Goal: Task Accomplishment & Management: Use online tool/utility

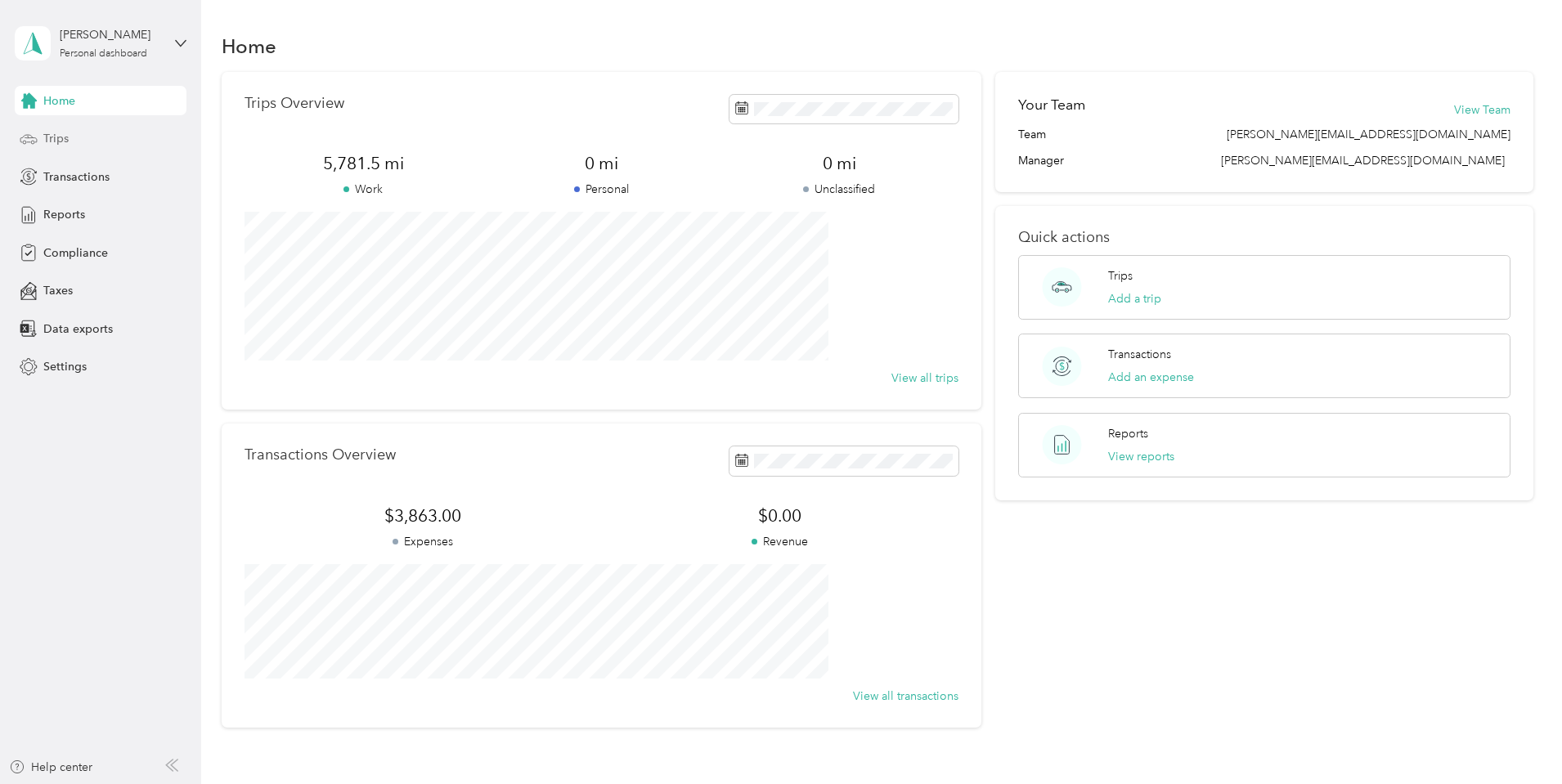
click at [57, 138] on span "Trips" at bounding box center [56, 139] width 25 height 18
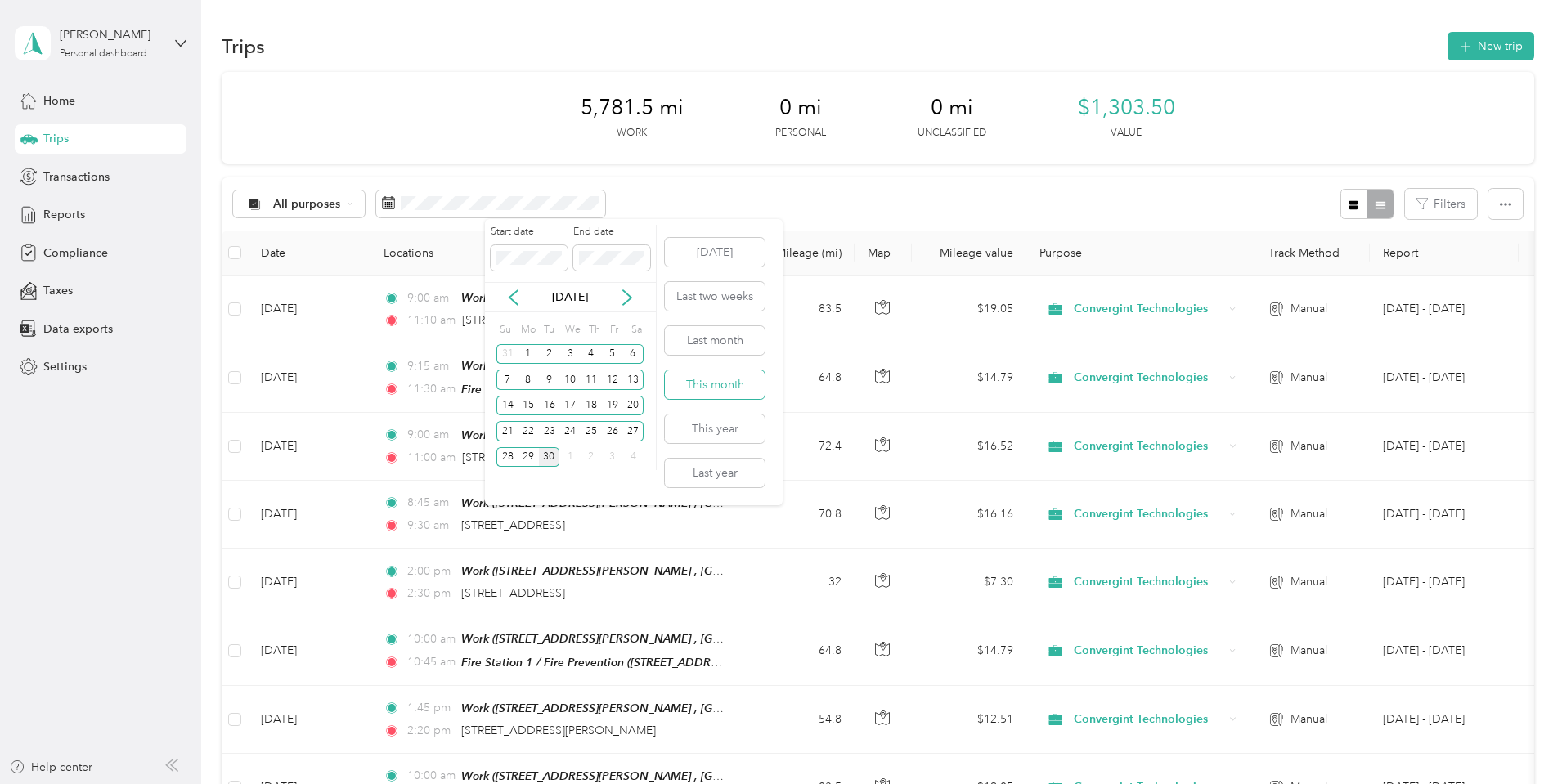
click at [708, 386] on button "This month" at bounding box center [714, 384] width 100 height 28
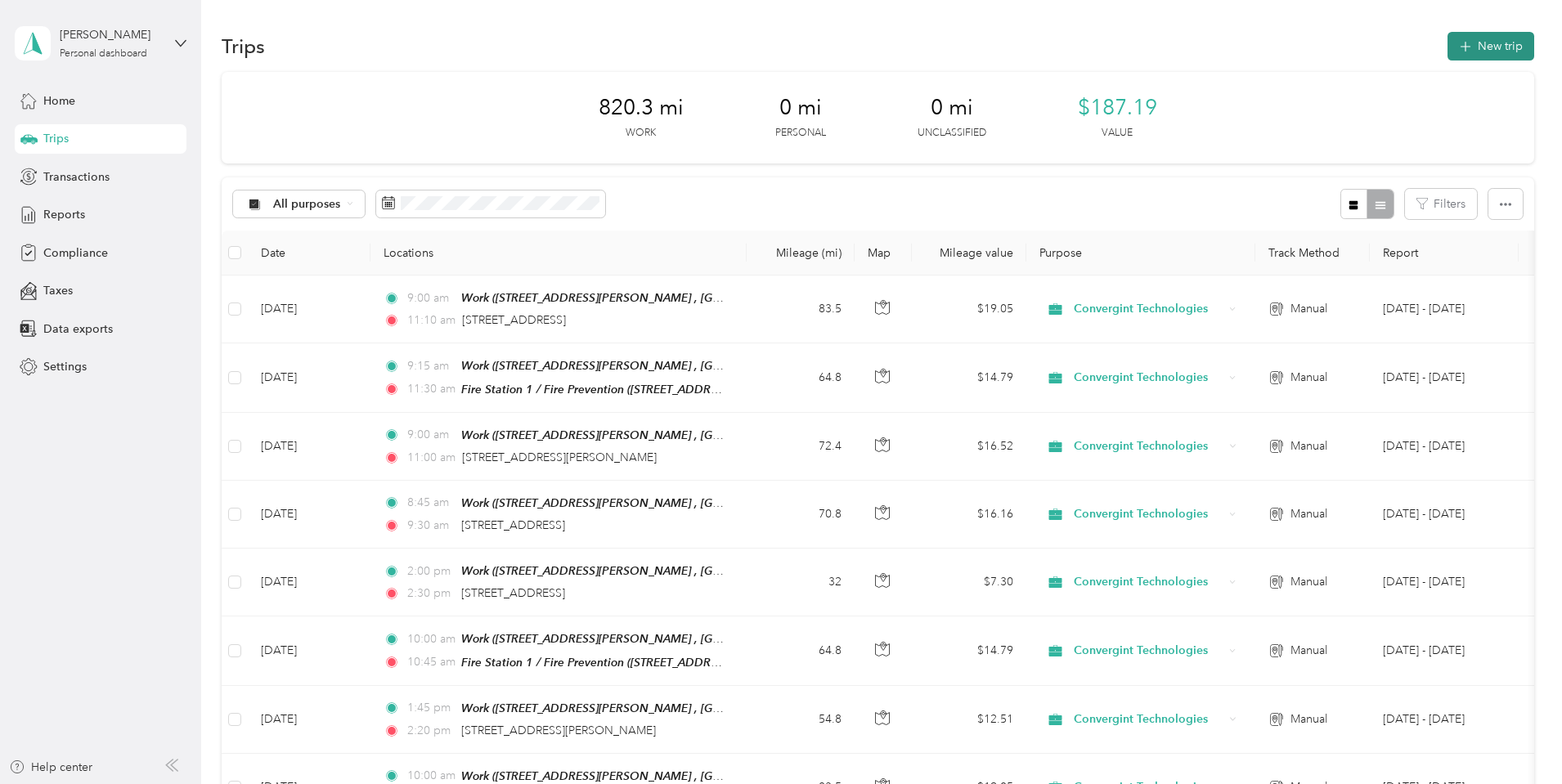
click at [1456, 41] on icon "button" at bounding box center [1465, 47] width 18 height 18
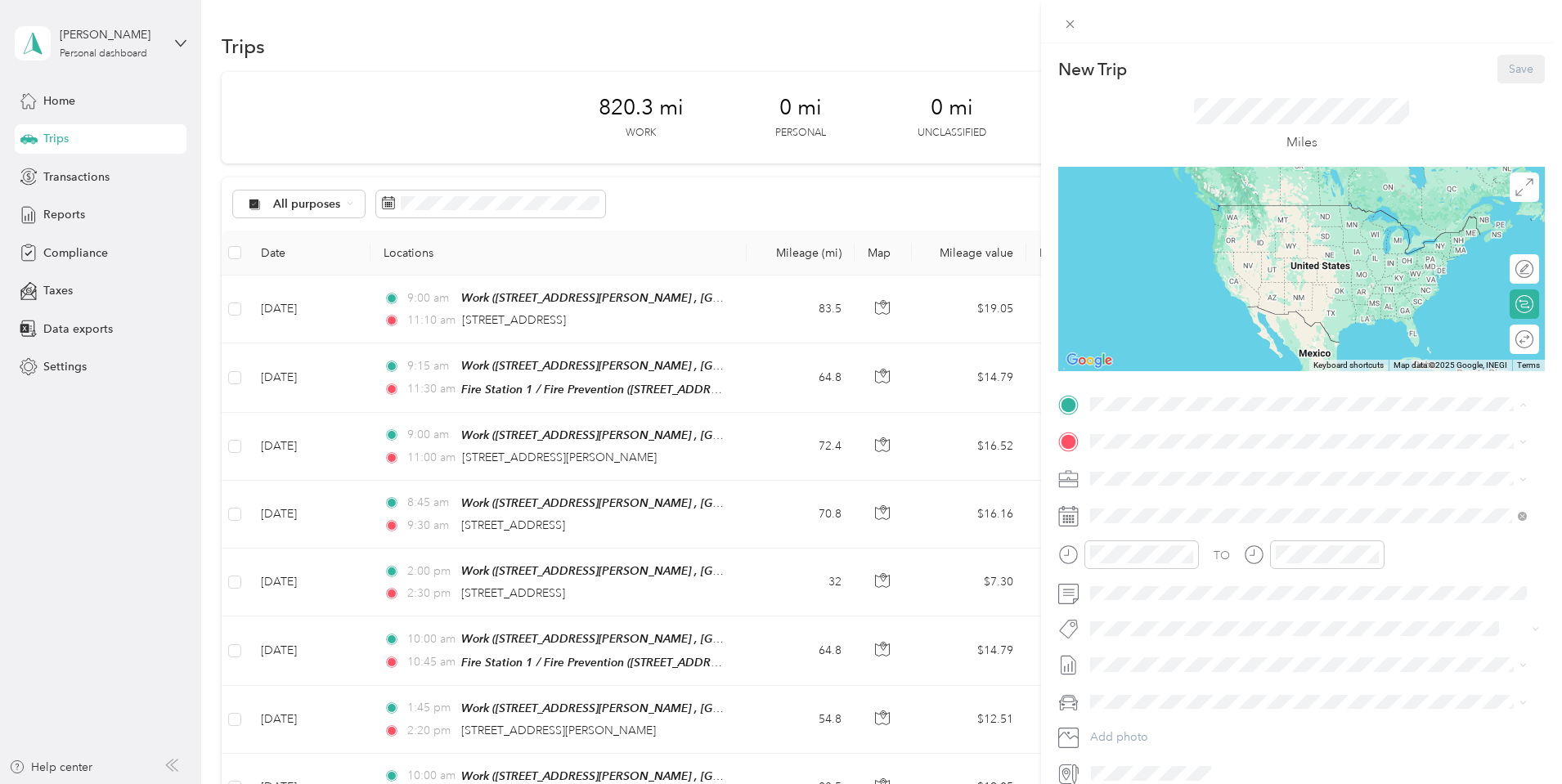
click at [1131, 497] on span "[GEOGRAPHIC_DATA][PERSON_NAME], [GEOGRAPHIC_DATA], [GEOGRAPHIC_DATA], [GEOGRAPH…" at bounding box center [1304, 505] width 366 height 48
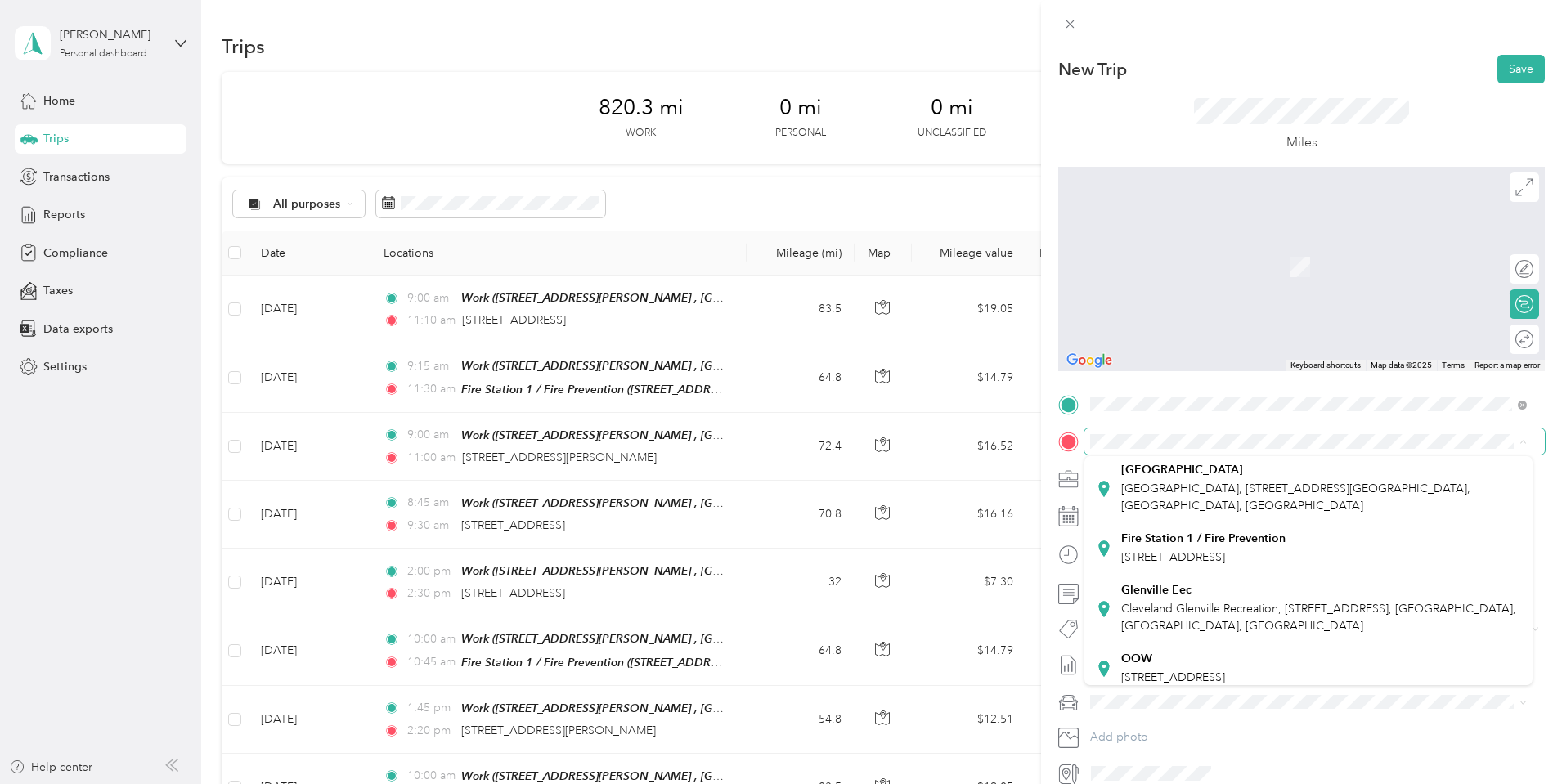
scroll to position [409, 0]
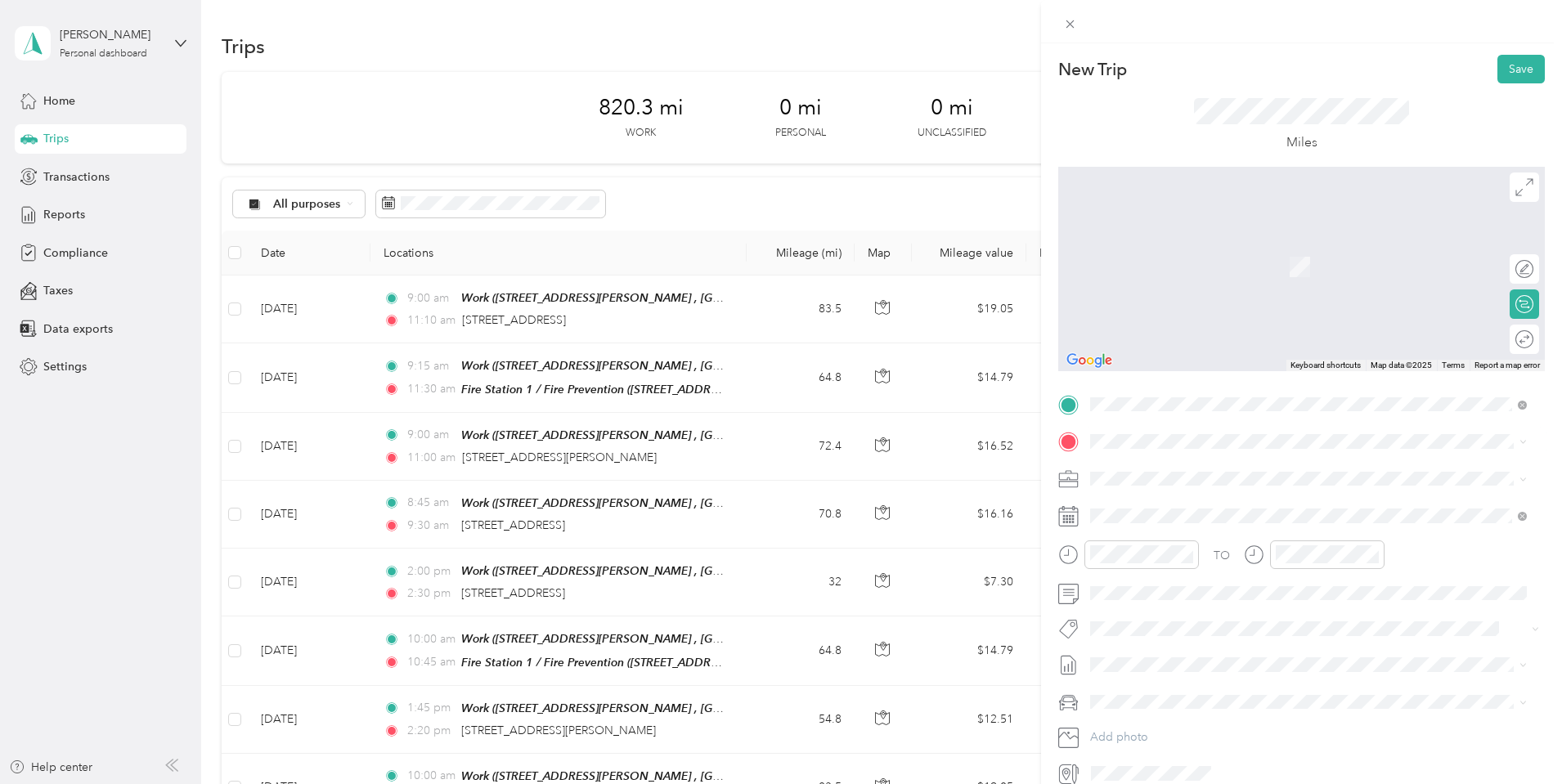
click at [1158, 527] on div "Fire Station 1 / Fire Prevention [STREET_ADDRESS]" at bounding box center [1203, 529] width 165 height 34
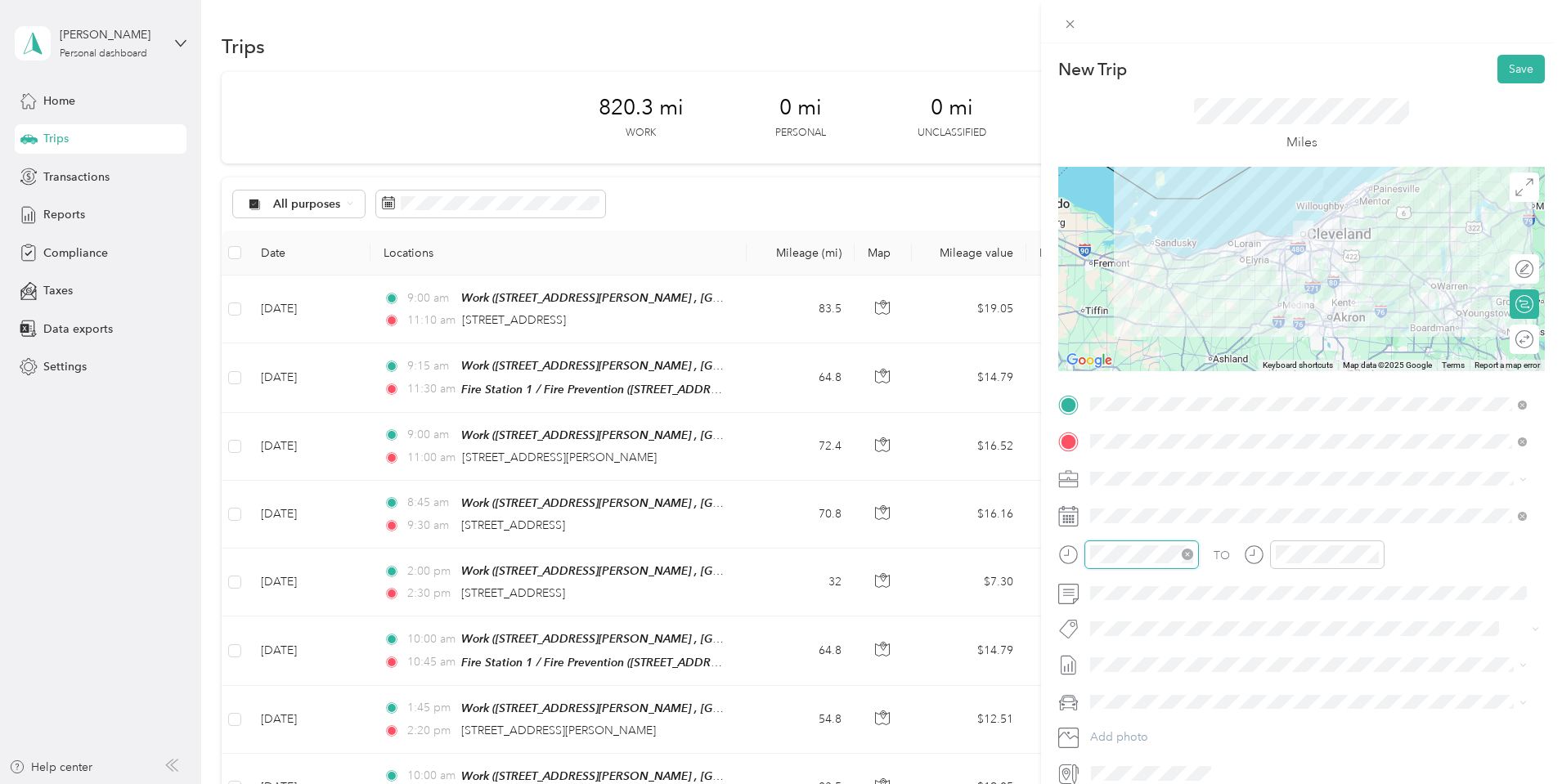
scroll to position [573, 0]
click at [1106, 443] on div "09" at bounding box center [1107, 443] width 39 height 23
click at [1150, 340] on div "00" at bounding box center [1154, 335] width 39 height 23
click at [1151, 340] on div "00" at bounding box center [1154, 335] width 39 height 23
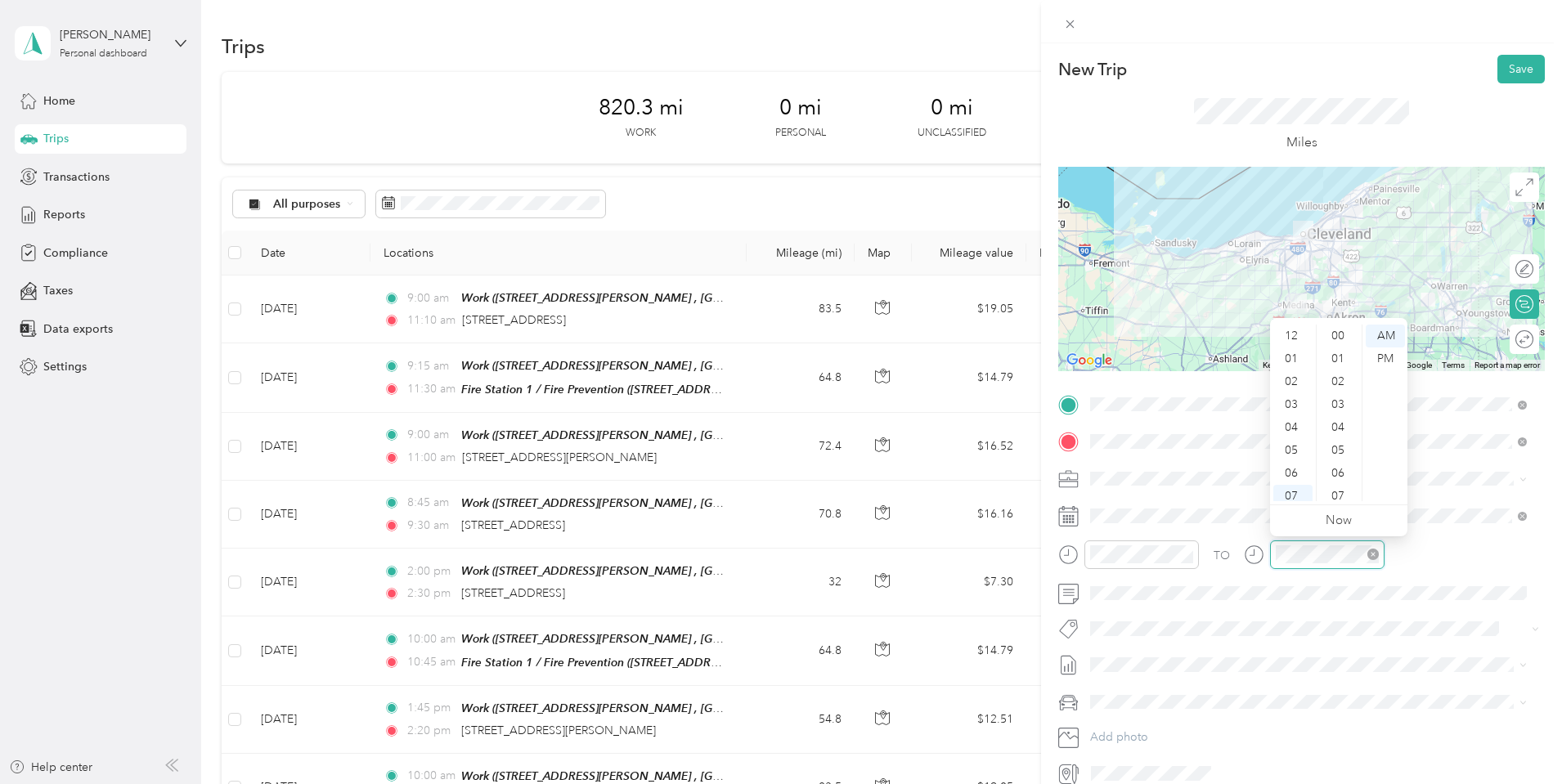
scroll to position [98, 0]
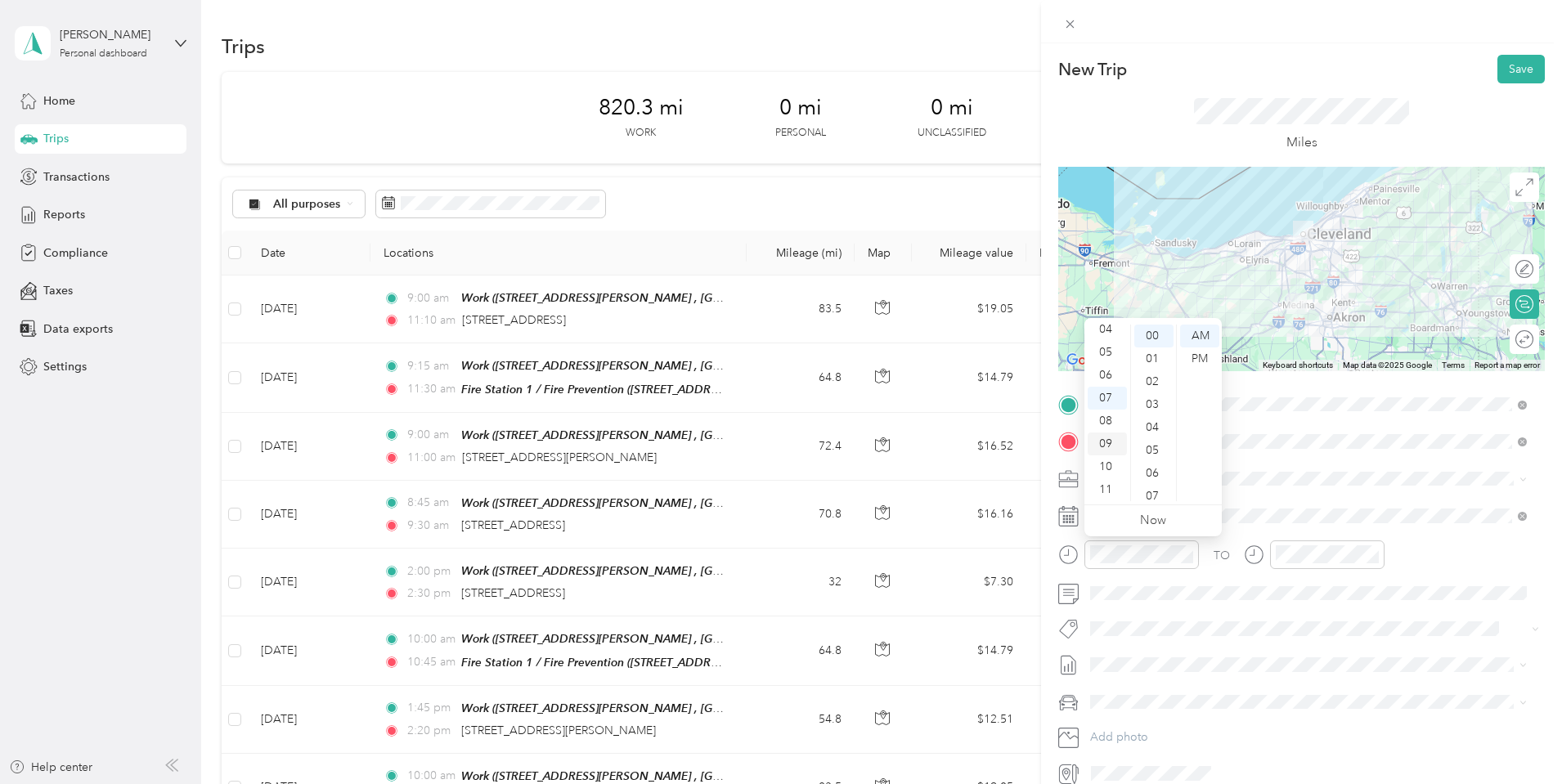
click at [1102, 442] on div "09" at bounding box center [1107, 443] width 39 height 23
click at [1151, 337] on div "00" at bounding box center [1154, 335] width 39 height 23
click at [1197, 331] on div "AM" at bounding box center [1199, 335] width 39 height 23
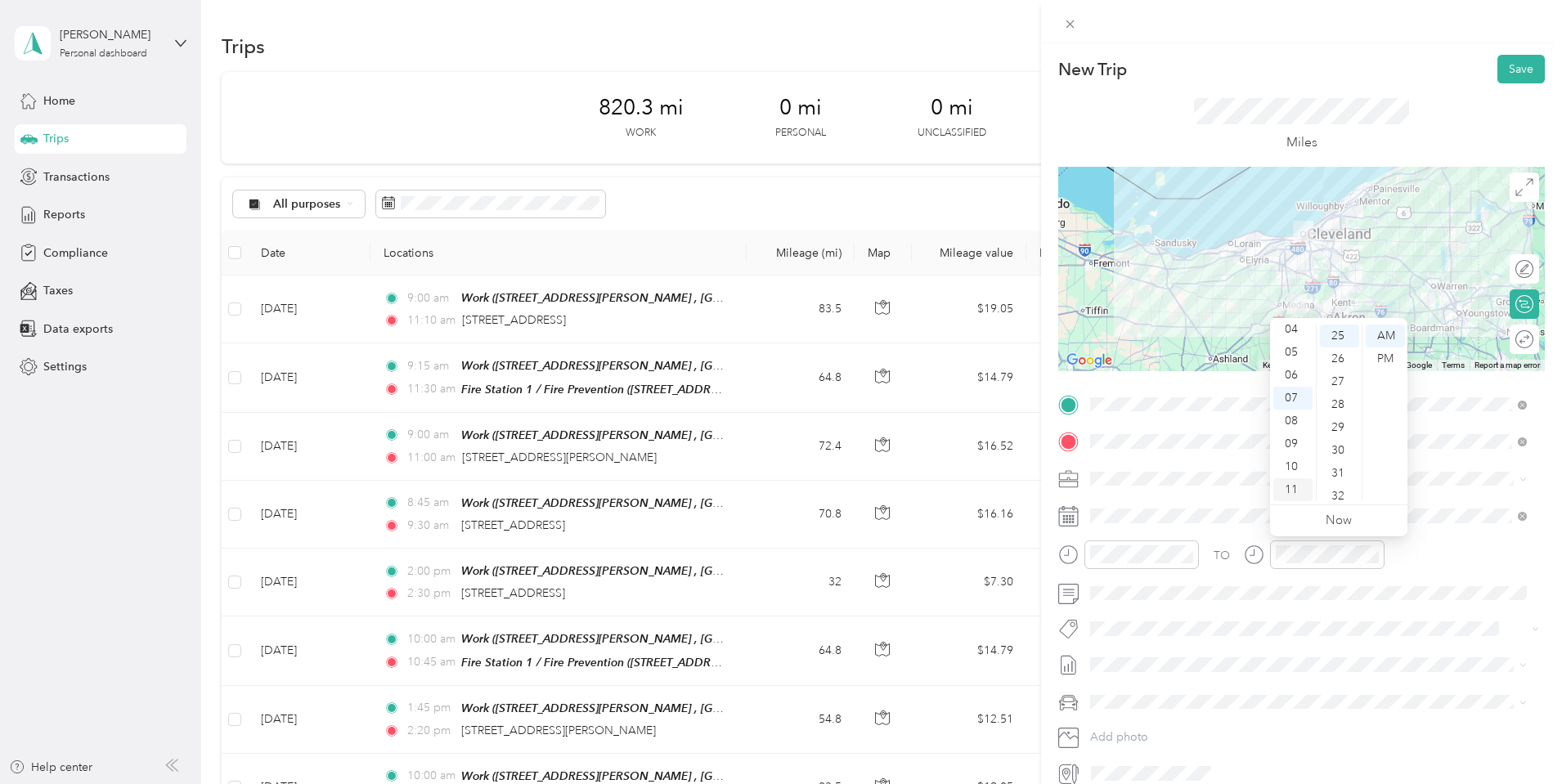
click at [1294, 495] on div "11" at bounding box center [1293, 489] width 39 height 23
click at [1341, 437] on div "15" at bounding box center [1340, 434] width 39 height 23
click at [1392, 614] on div "TO Add photo" at bounding box center [1302, 588] width 487 height 395
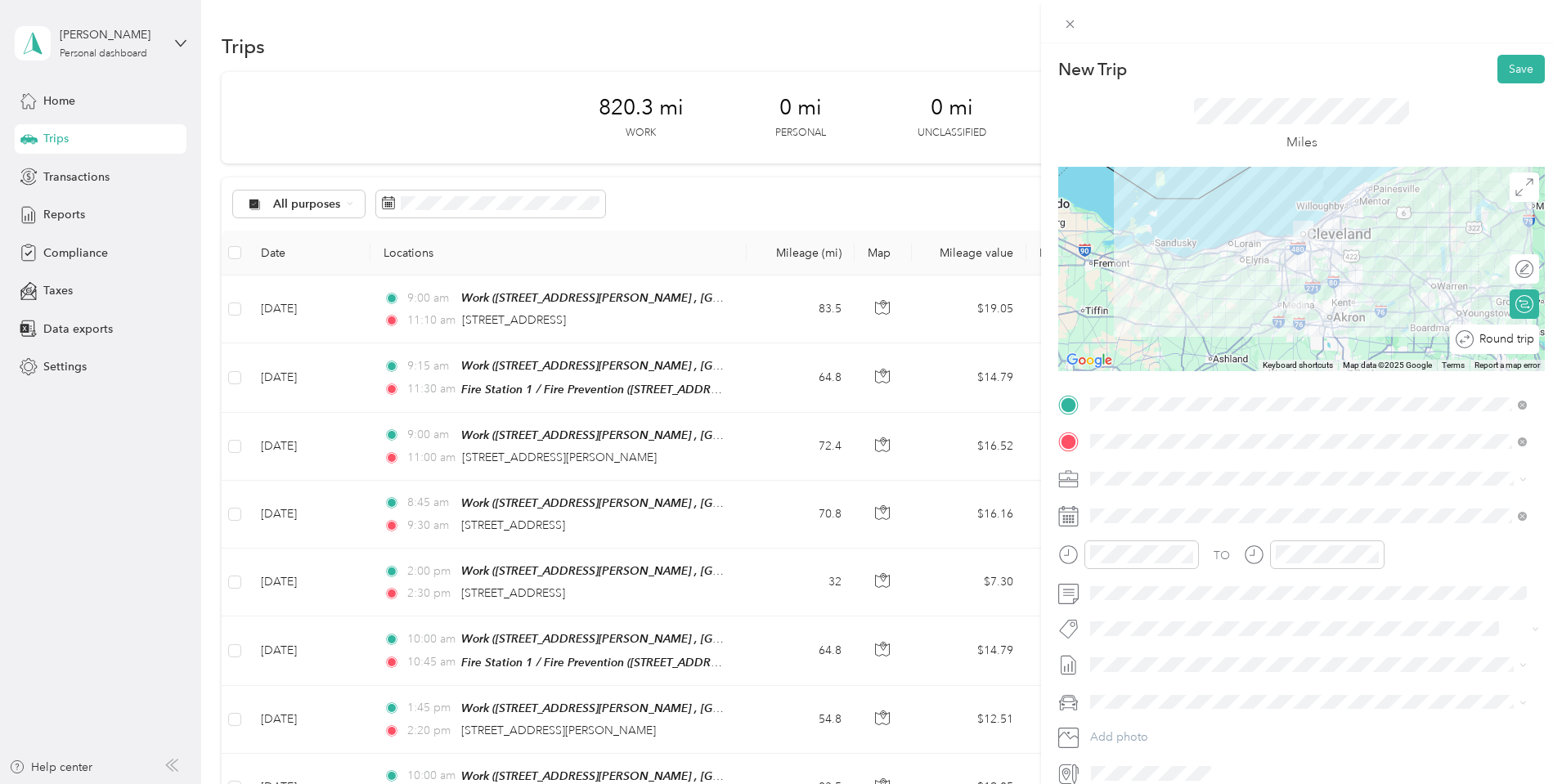
click at [1561, 344] on div at bounding box center [1565, 339] width 0 height 18
click at [1519, 65] on button "Save" at bounding box center [1521, 69] width 48 height 28
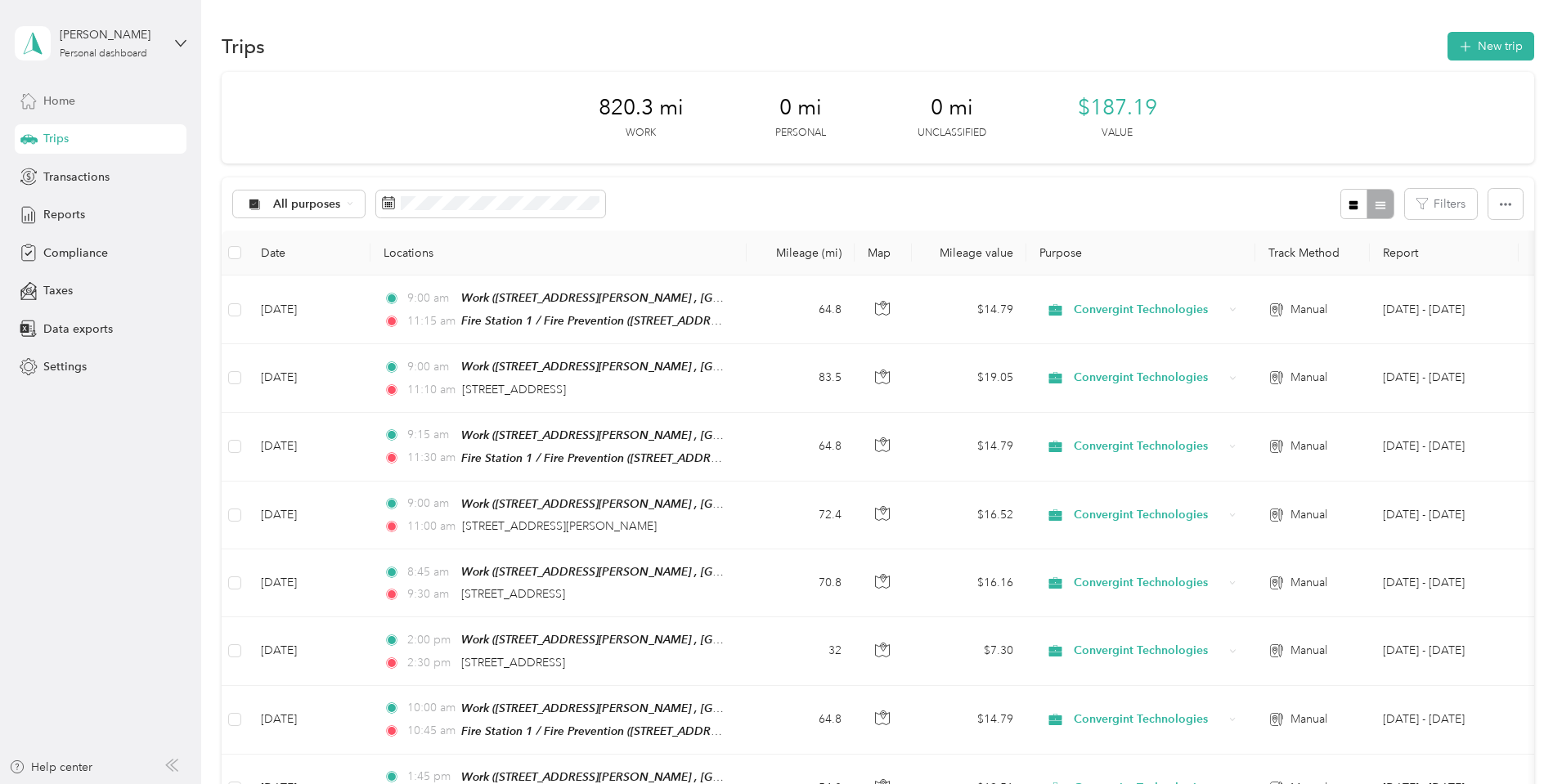
click at [56, 102] on span "Home" at bounding box center [59, 101] width 32 height 18
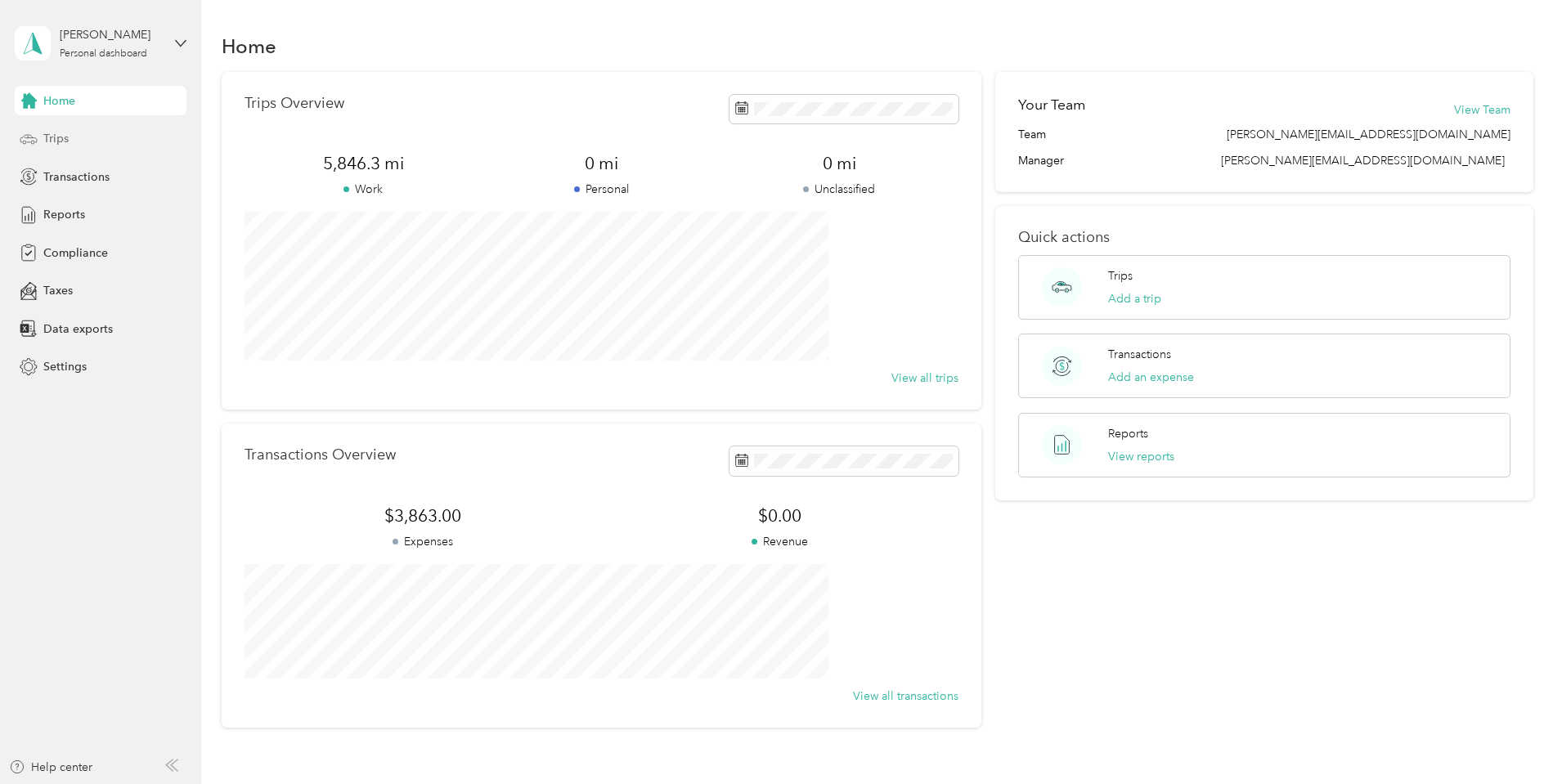
click at [57, 141] on span "Trips" at bounding box center [56, 139] width 25 height 18
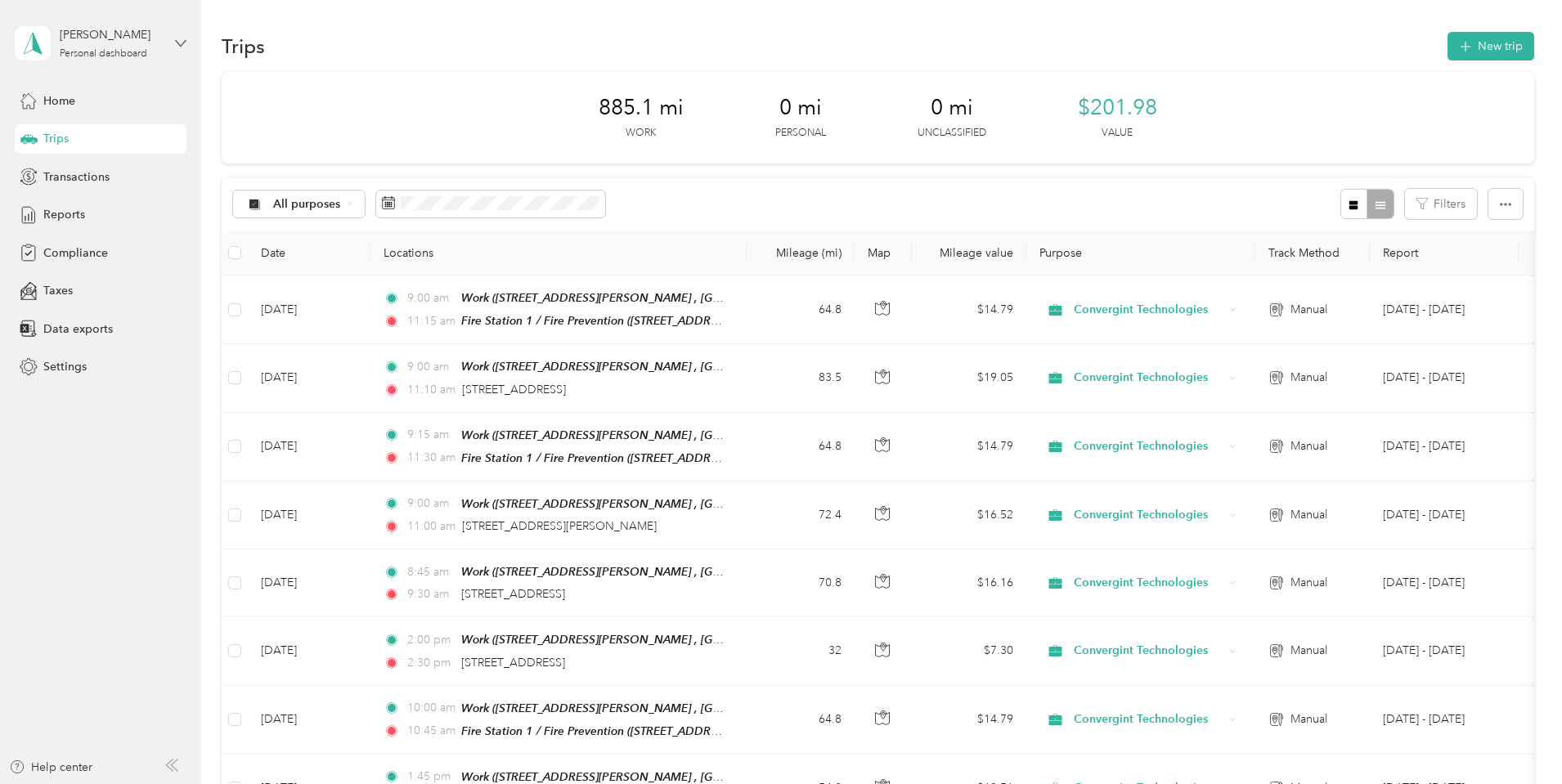
click at [180, 48] on icon at bounding box center [181, 43] width 12 height 12
click at [69, 135] on div "Log out" at bounding box center [60, 130] width 63 height 18
